Goal: Task Accomplishment & Management: Manage account settings

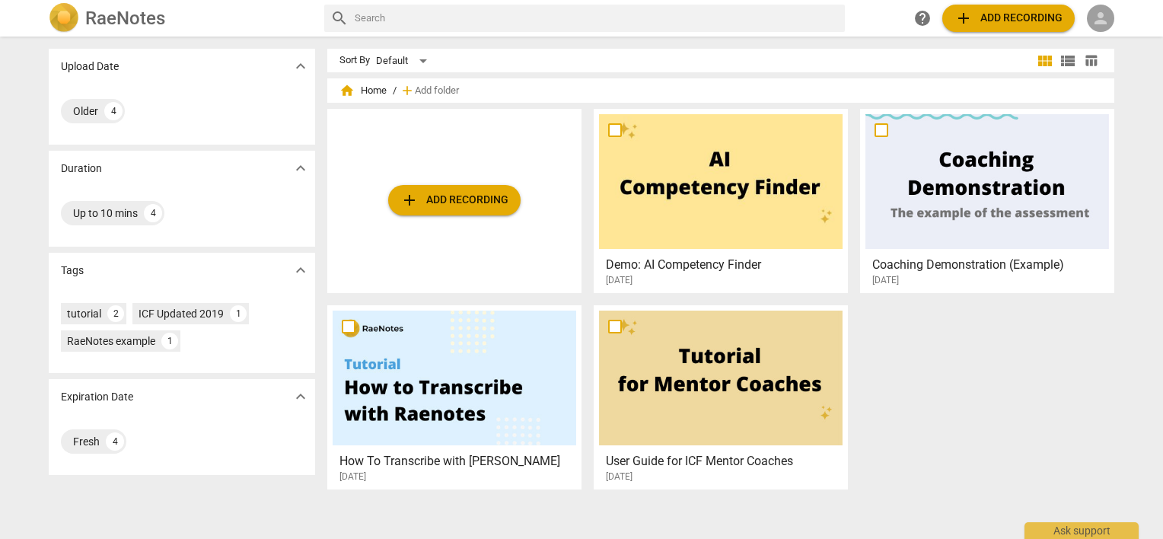
click at [1091, 19] on span "person" at bounding box center [1100, 18] width 18 height 18
click at [1098, 30] on li "Login" at bounding box center [1114, 36] width 55 height 37
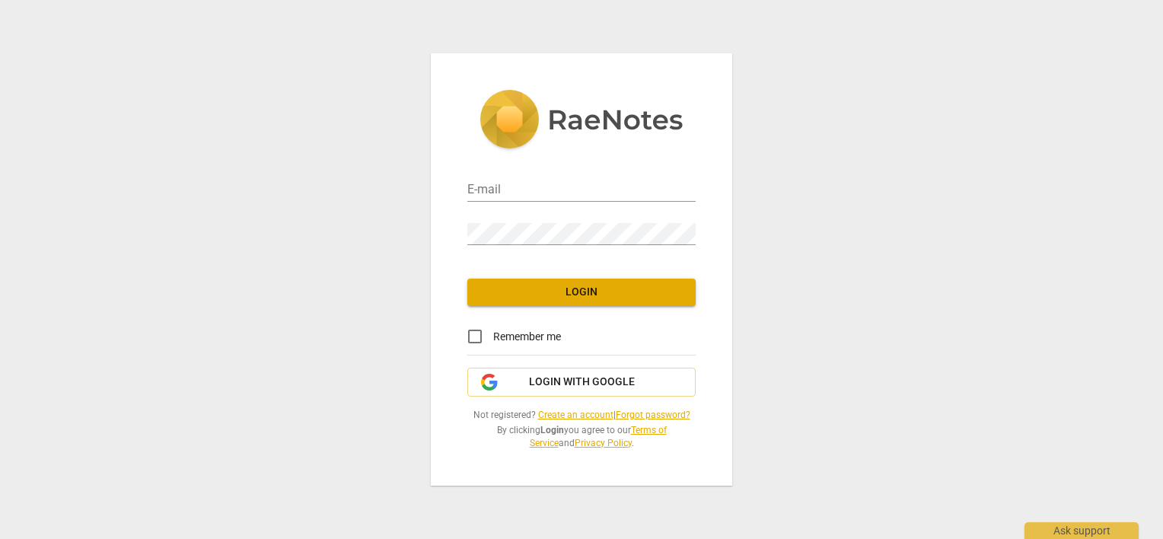
type input "[PERSON_NAME][EMAIL_ADDRESS][DOMAIN_NAME]"
click at [480, 337] on input "Remember me" at bounding box center [475, 336] width 37 height 37
checkbox input "true"
click at [496, 307] on div "E-mail [PERSON_NAME][EMAIL_ADDRESS][DOMAIN_NAME] Password Login Remember me Log…" at bounding box center [581, 269] width 301 height 432
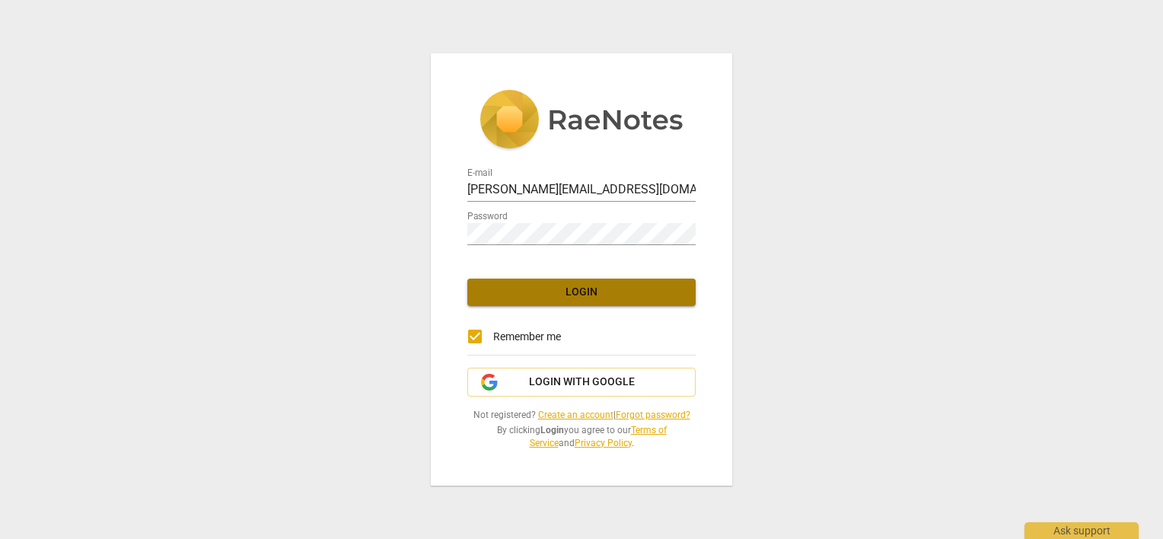
click at [498, 299] on span "Login" at bounding box center [581, 292] width 204 height 15
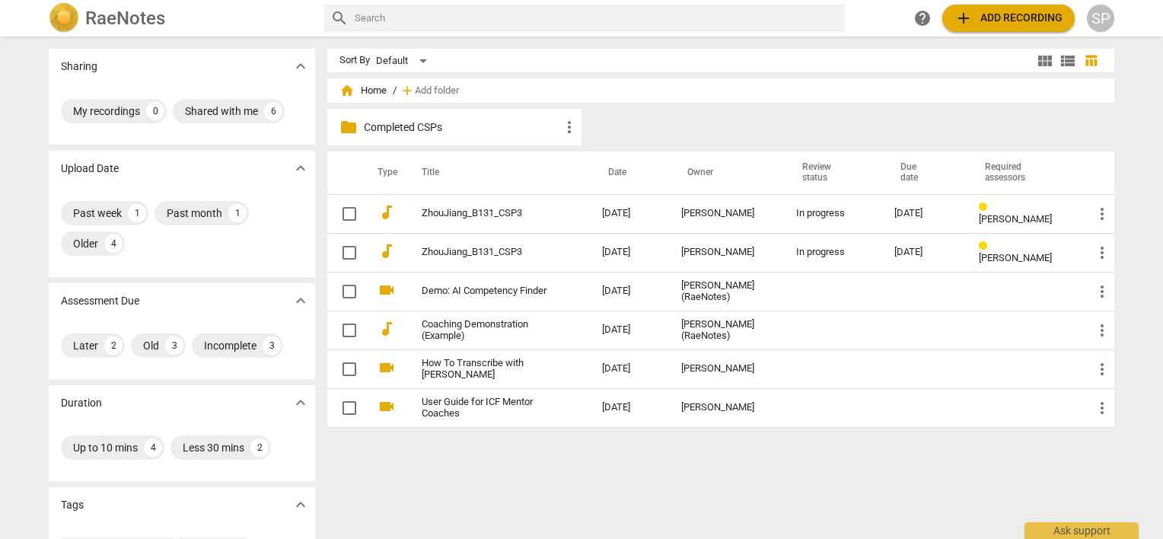
click at [382, 128] on p "Completed CSPs" at bounding box center [462, 127] width 196 height 16
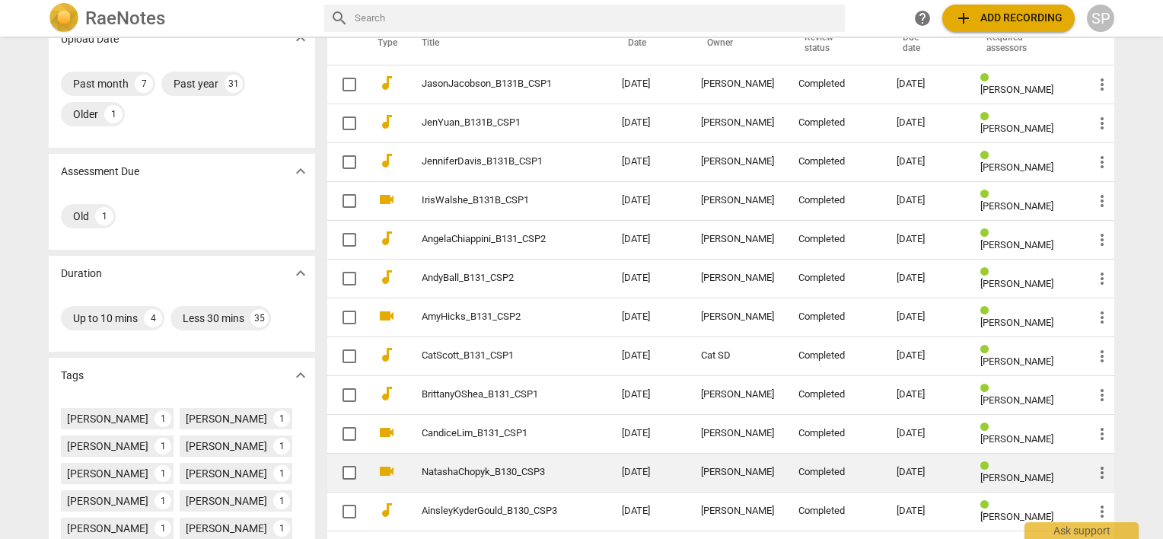
scroll to position [152, 0]
